Goal: Find specific page/section: Find specific page/section

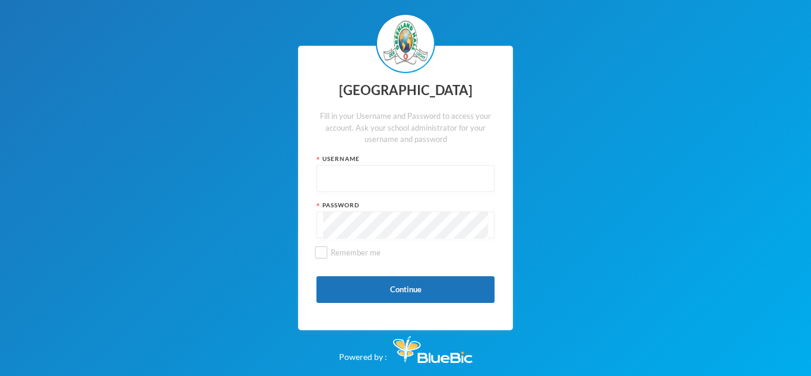
click at [423, 175] on input "text" at bounding box center [405, 179] width 165 height 27
type input "glh25cs25"
click at [402, 287] on button "Continue" at bounding box center [405, 289] width 178 height 27
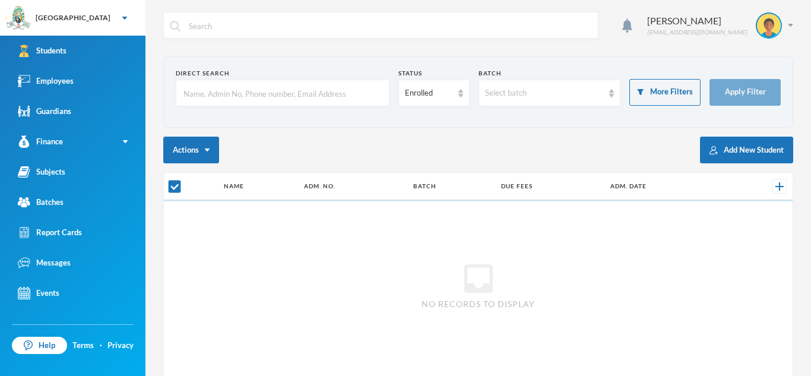
checkbox input "false"
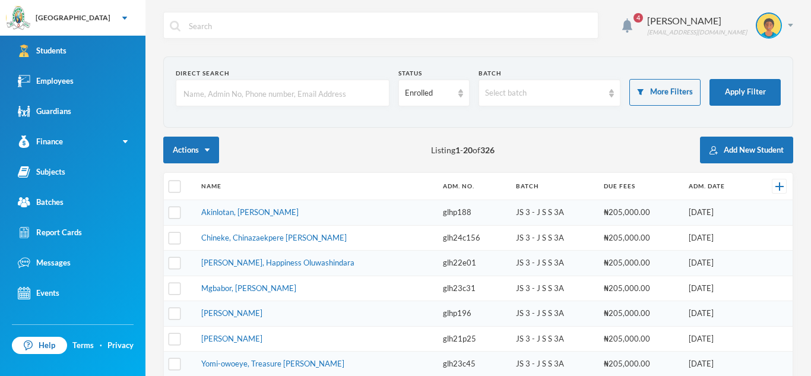
click at [325, 99] on input "text" at bounding box center [282, 93] width 201 height 27
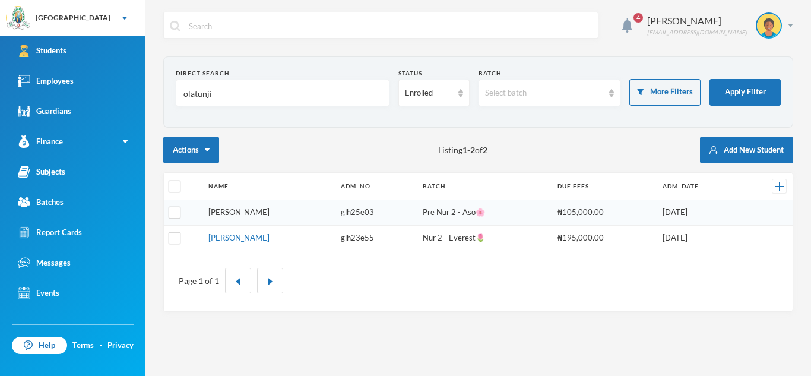
type input "olatunji"
click at [269, 211] on link "[PERSON_NAME]" at bounding box center [238, 211] width 61 height 9
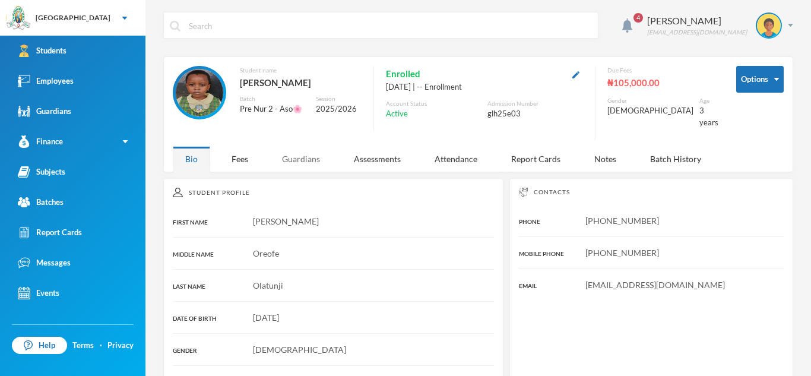
click at [296, 157] on div "Guardians" at bounding box center [300, 159] width 63 height 26
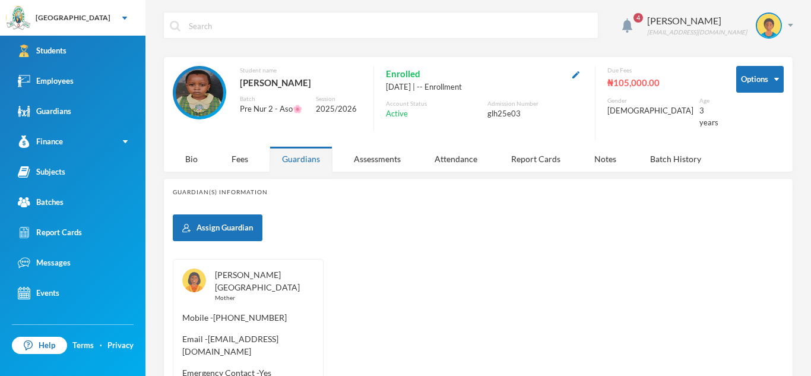
click at [255, 269] on link "[PERSON_NAME][GEOGRAPHIC_DATA]" at bounding box center [257, 280] width 85 height 23
